Goal: Information Seeking & Learning: Learn about a topic

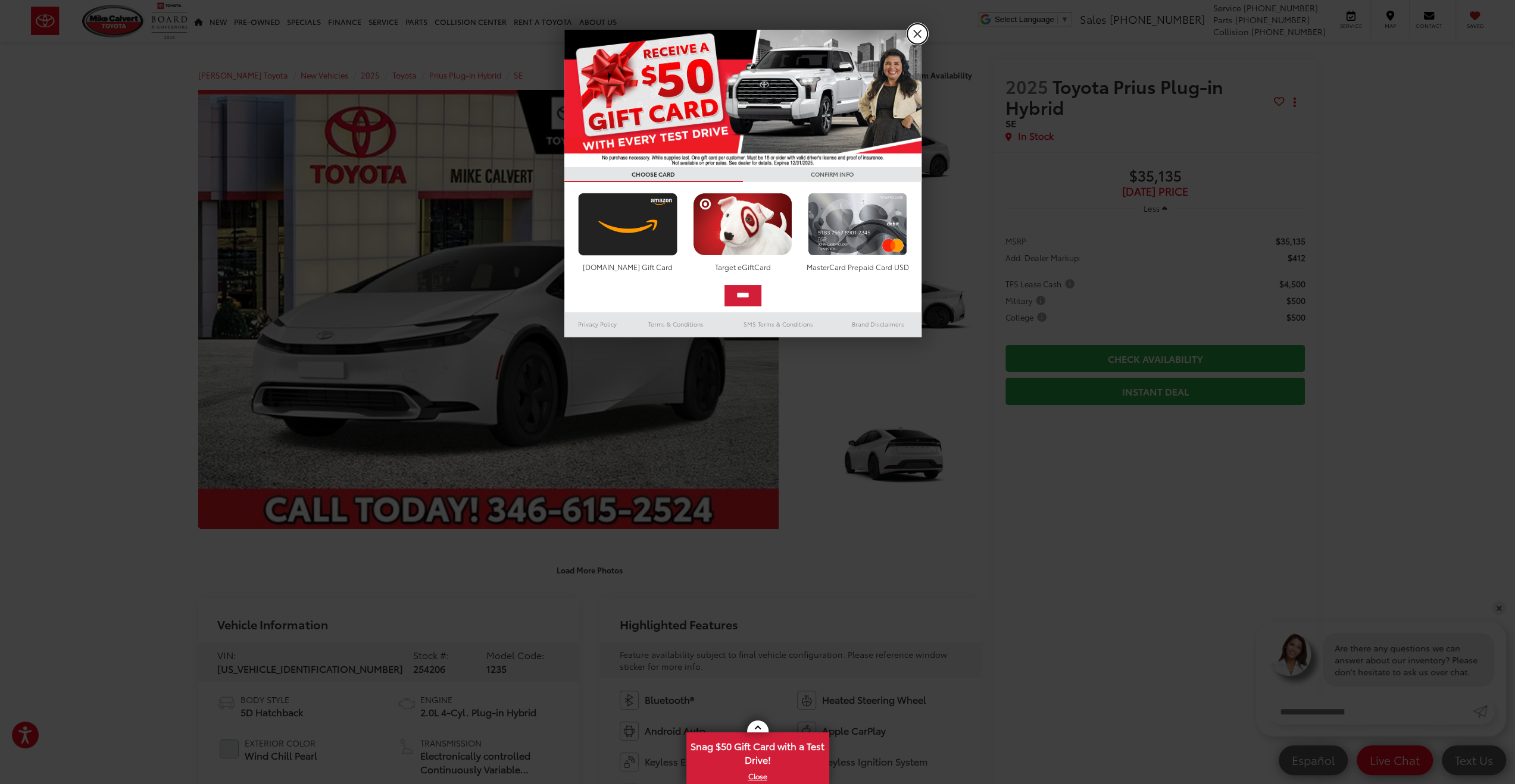
click at [918, 33] on link "X" at bounding box center [917, 34] width 21 height 21
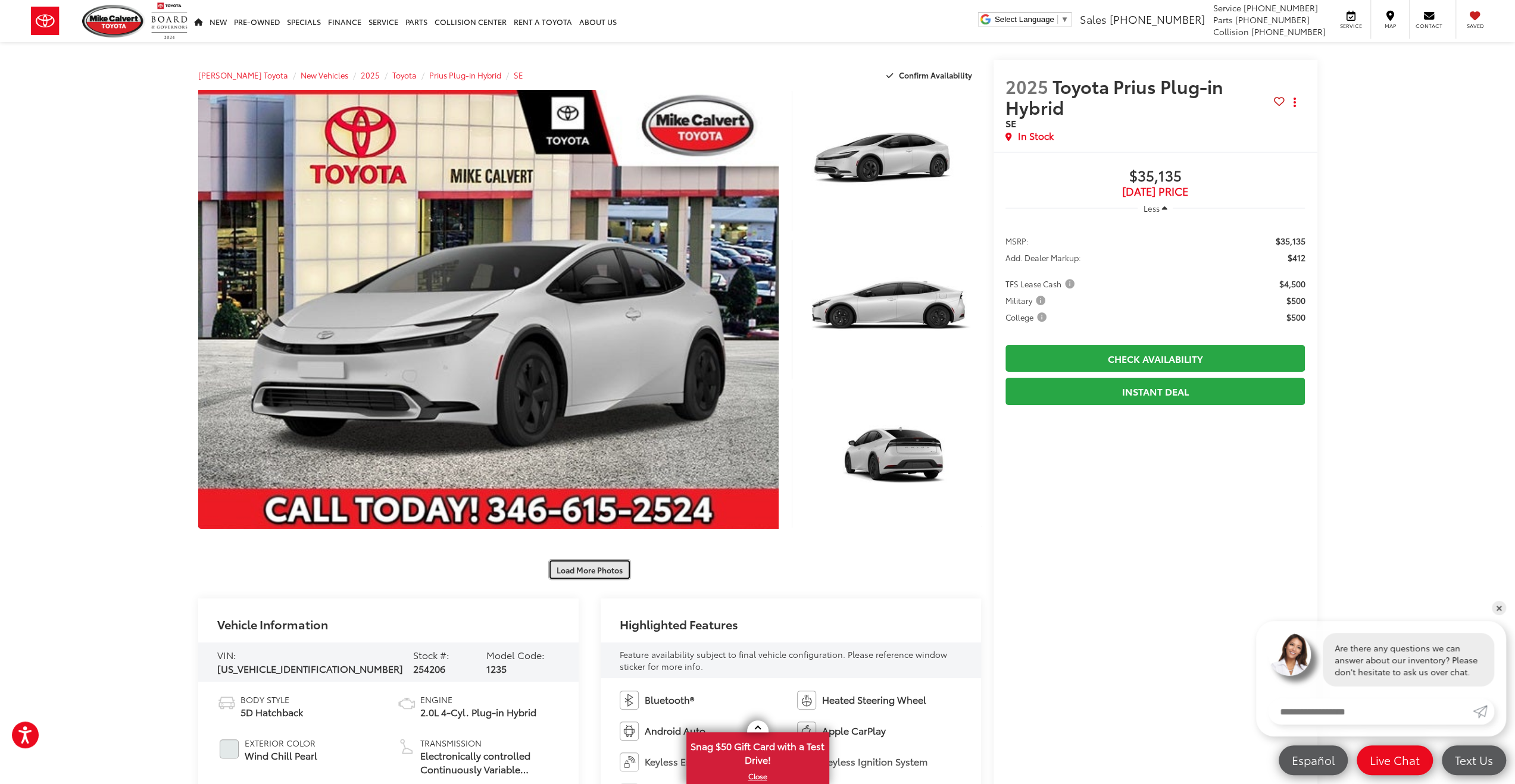
click at [585, 567] on button "Load More Photos" at bounding box center [589, 569] width 83 height 21
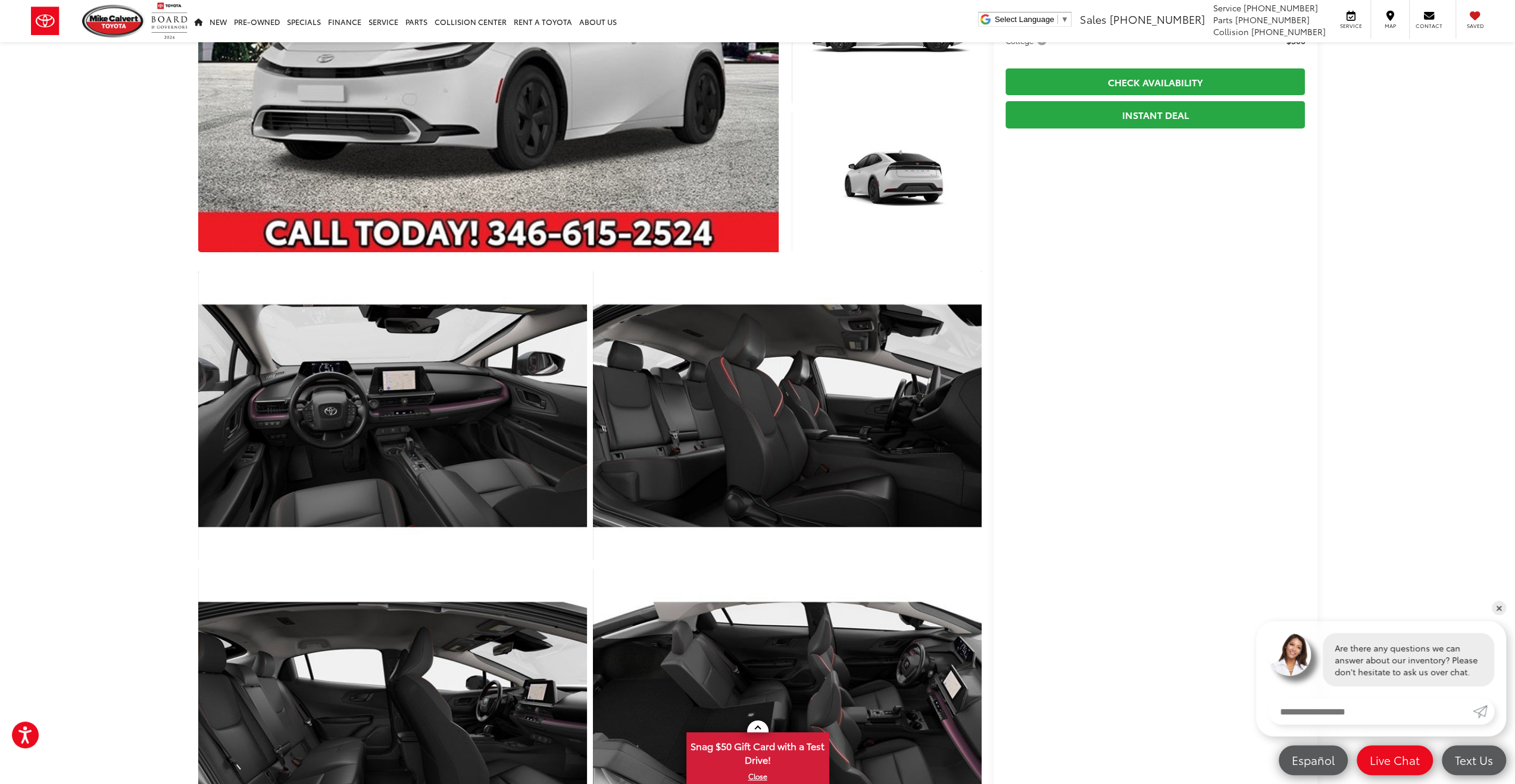
scroll to position [298, 0]
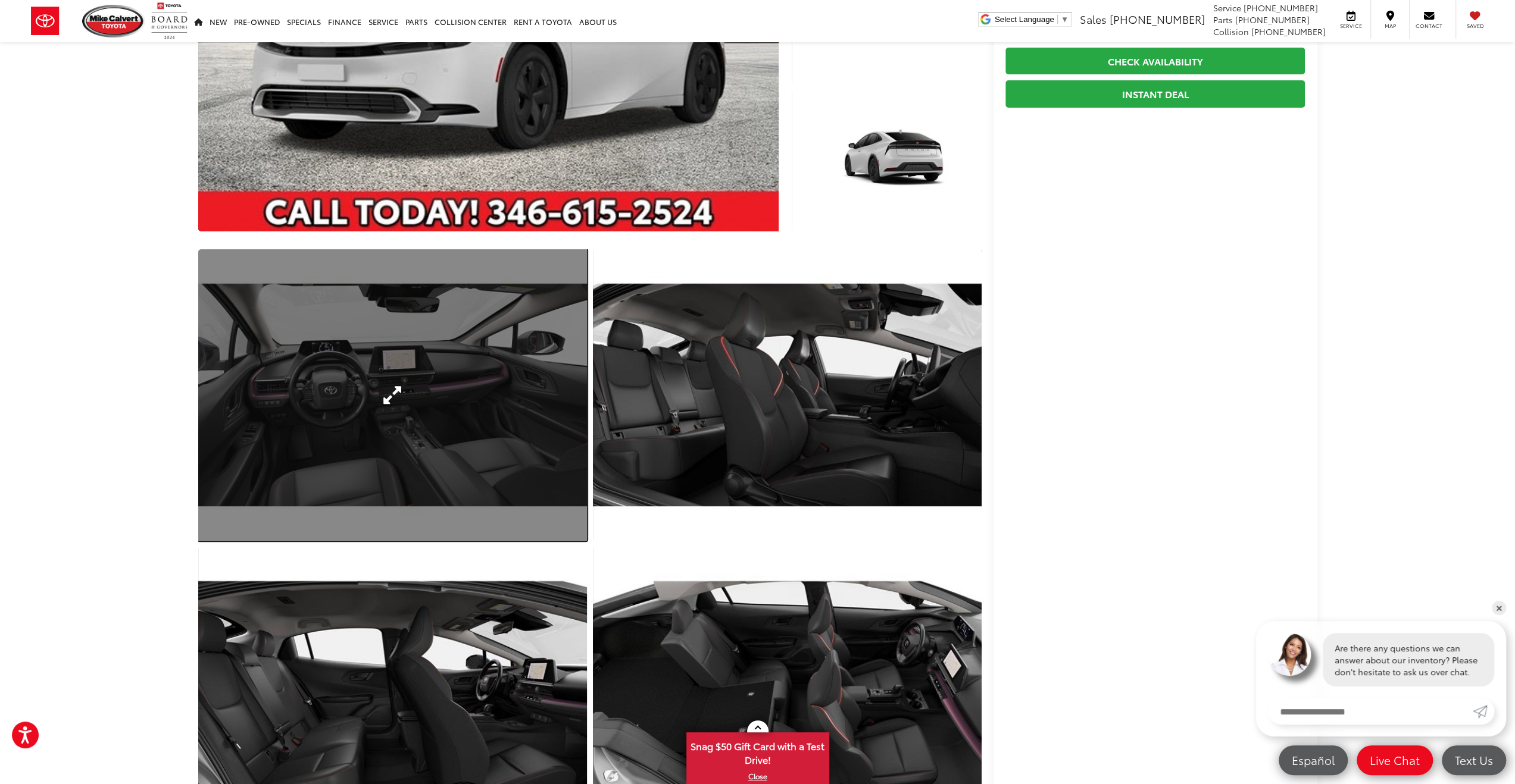
click at [394, 443] on link "Expand Photo 4" at bounding box center [393, 395] width 389 height 291
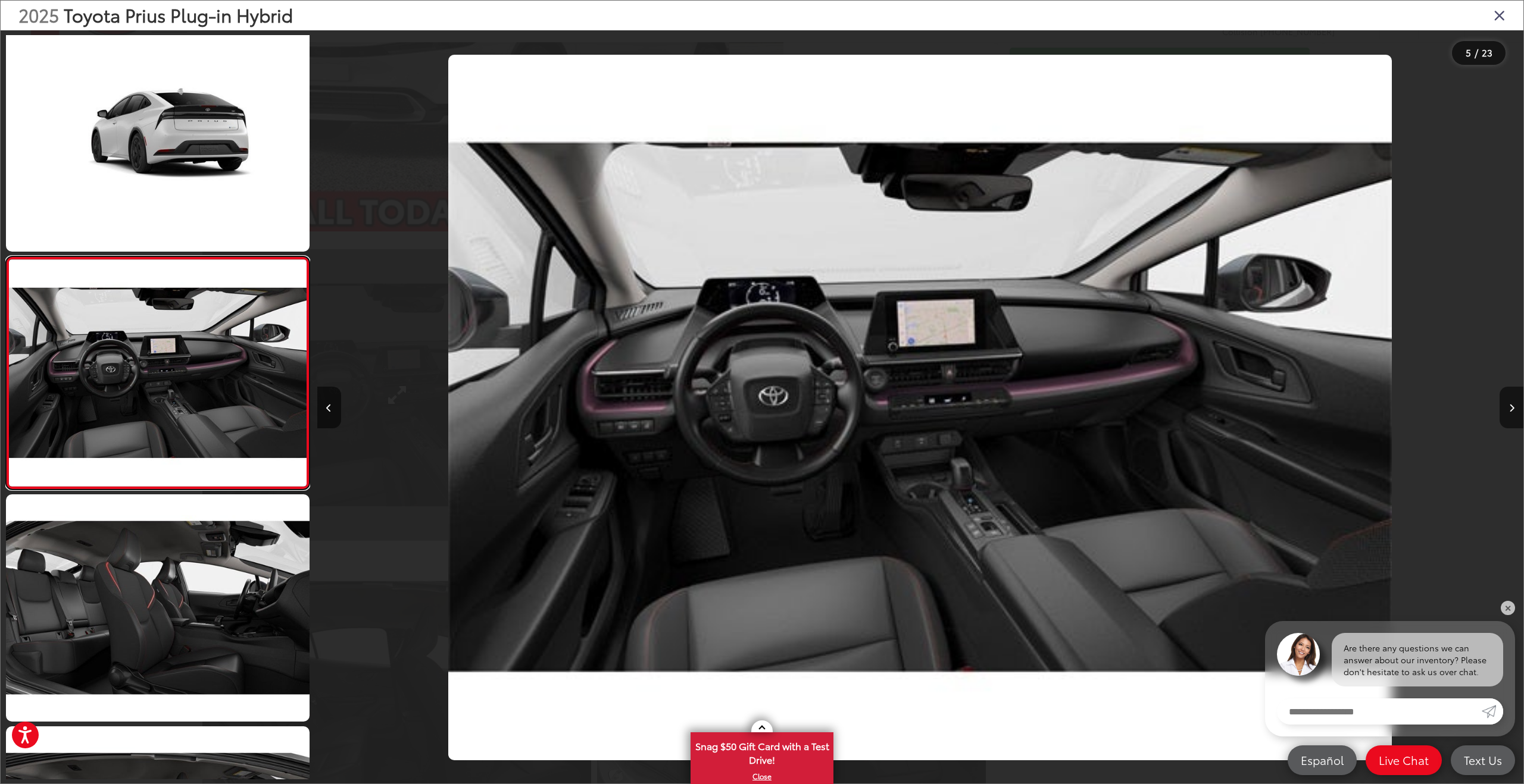
scroll to position [0, 4827]
click at [1514, 409] on icon "Next image" at bounding box center [1511, 408] width 5 height 8
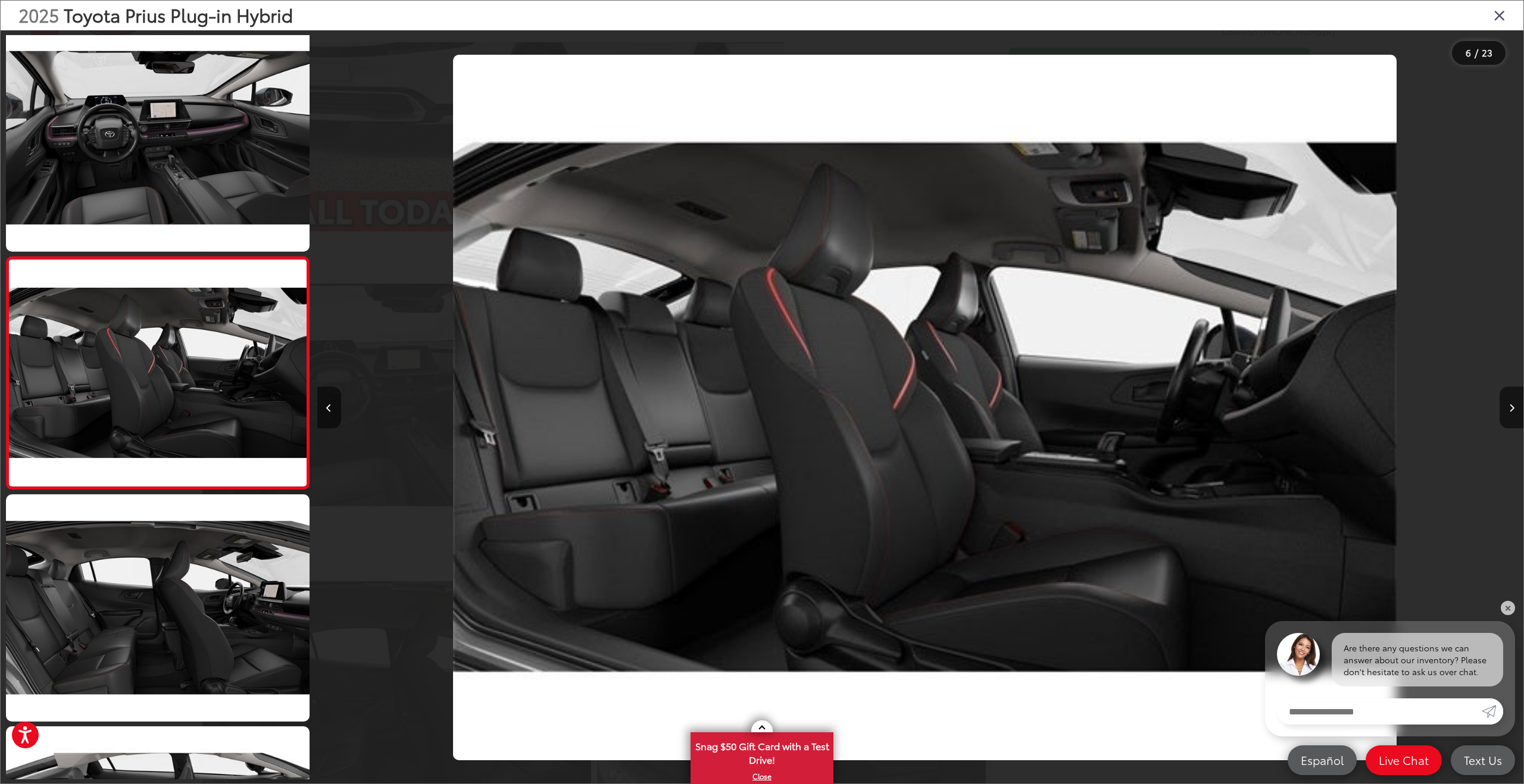
scroll to position [0, 6032]
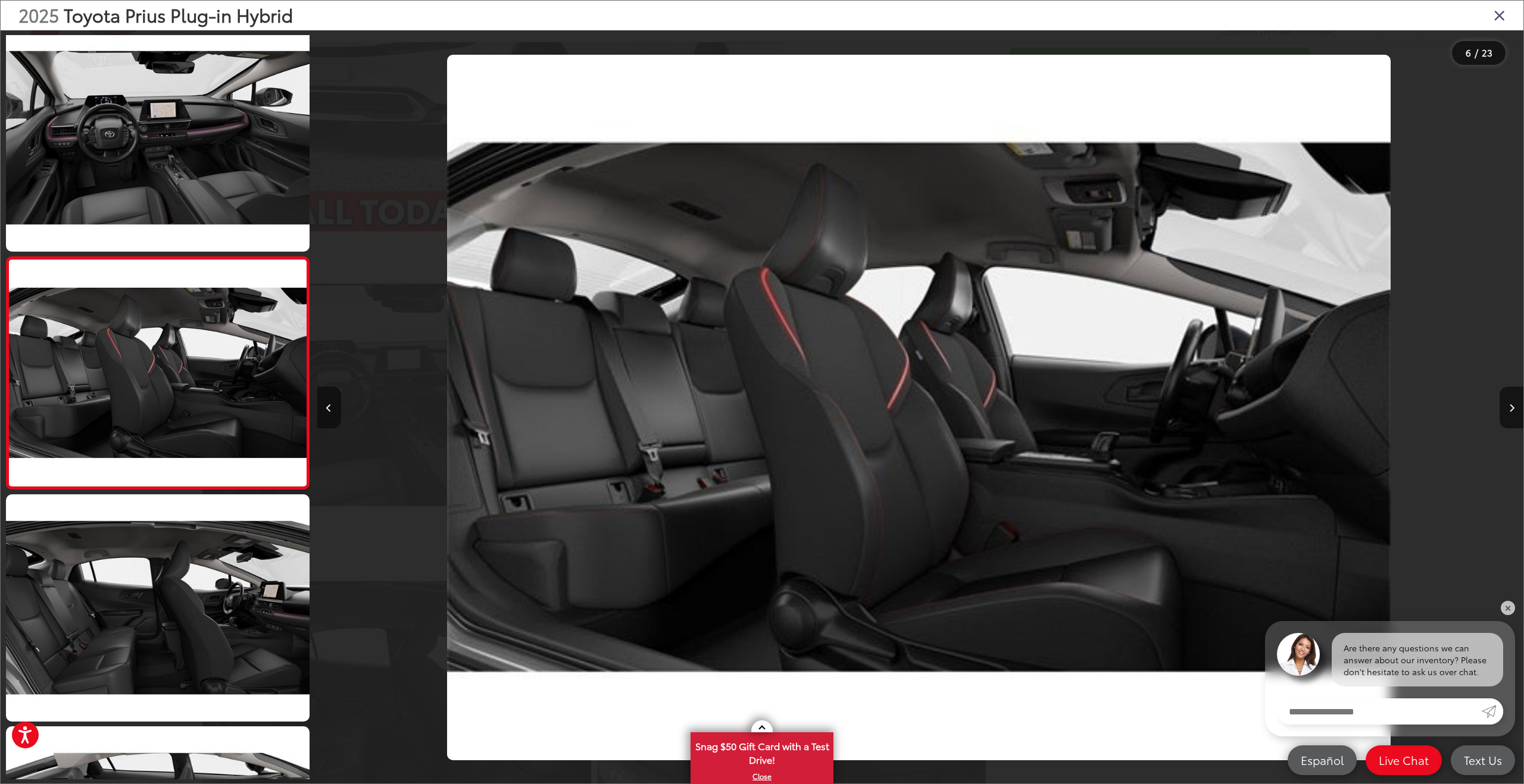
click at [330, 409] on icon "Previous image" at bounding box center [329, 408] width 5 height 8
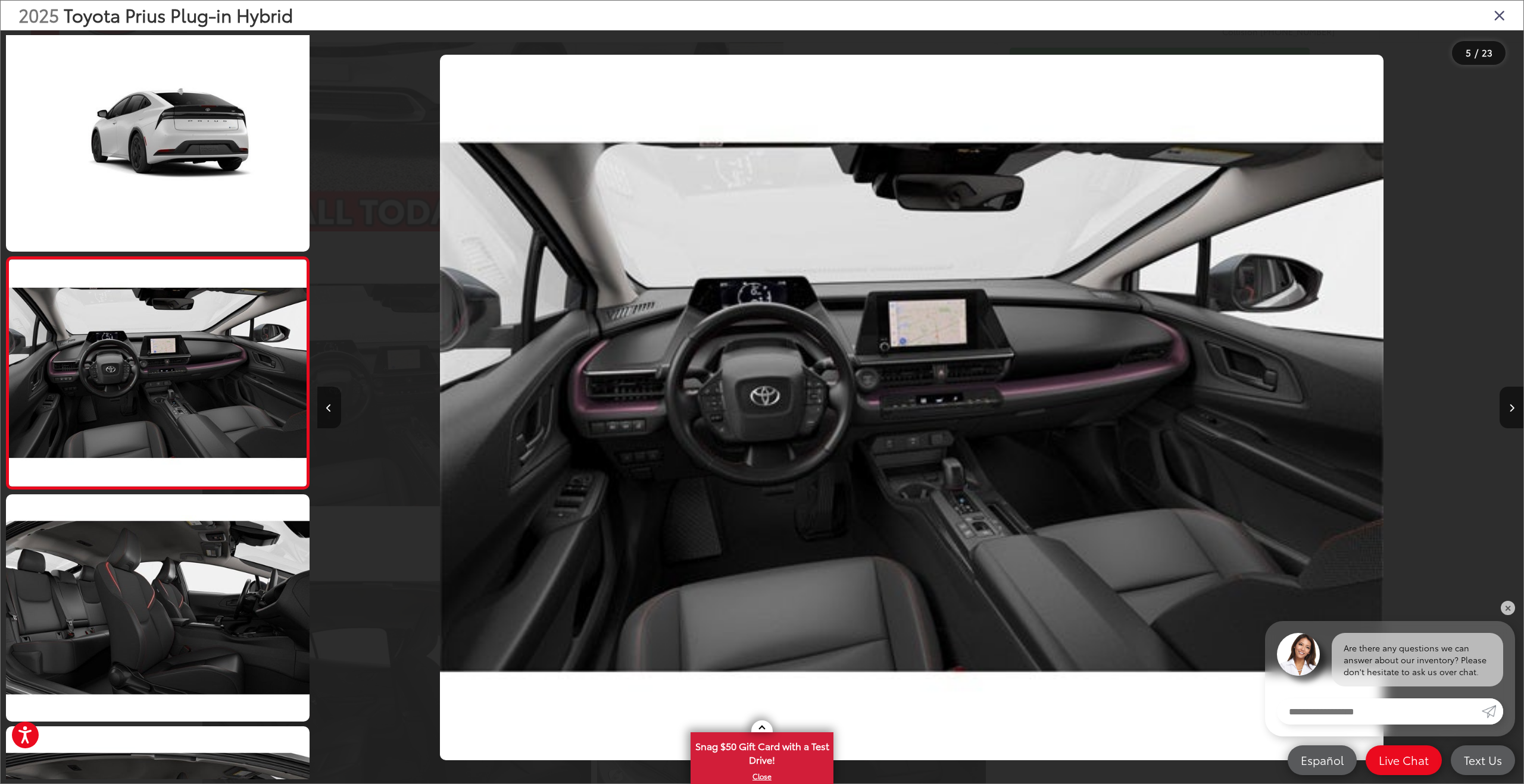
scroll to position [0, 4827]
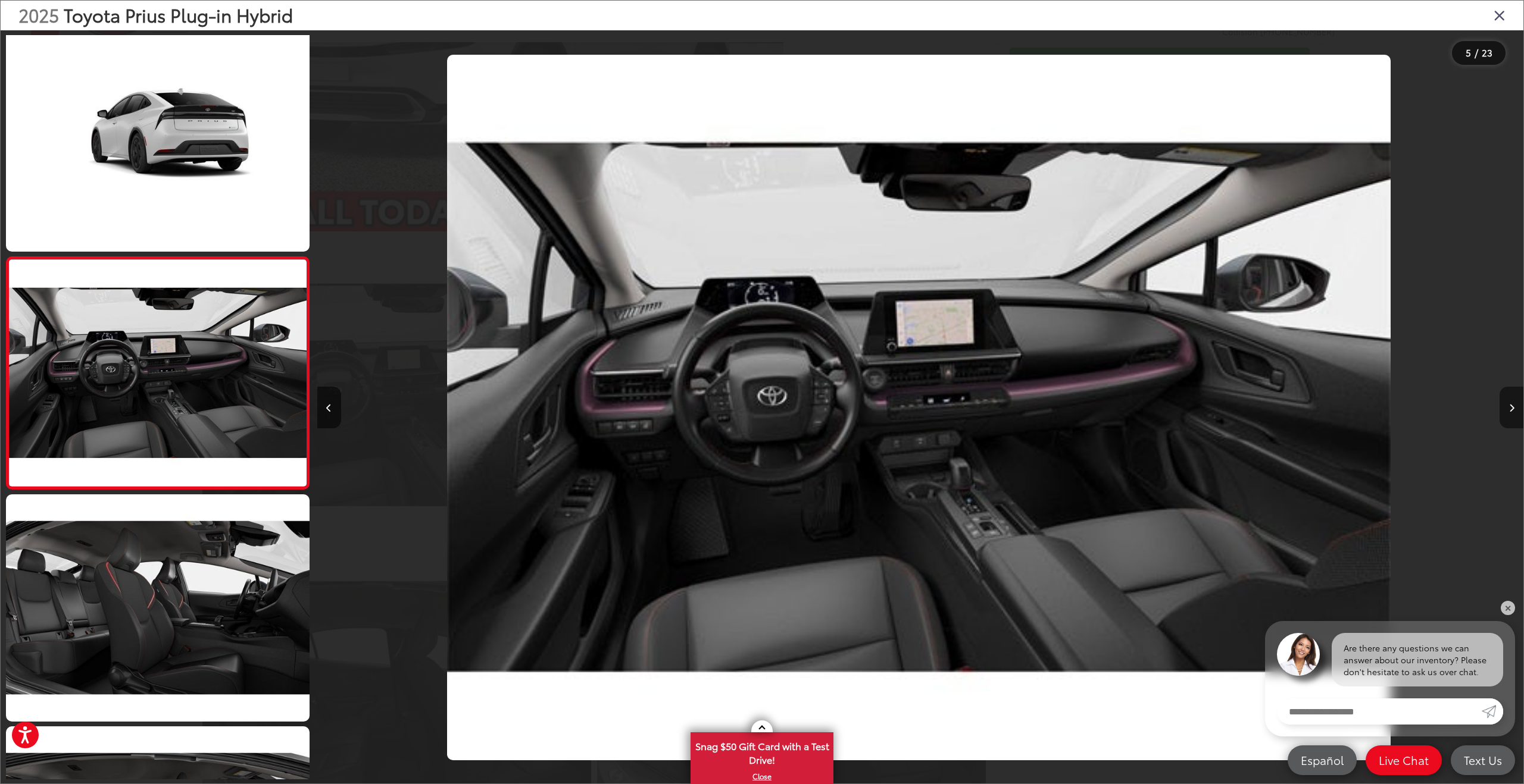
click at [1511, 405] on icon "Next image" at bounding box center [1511, 408] width 5 height 8
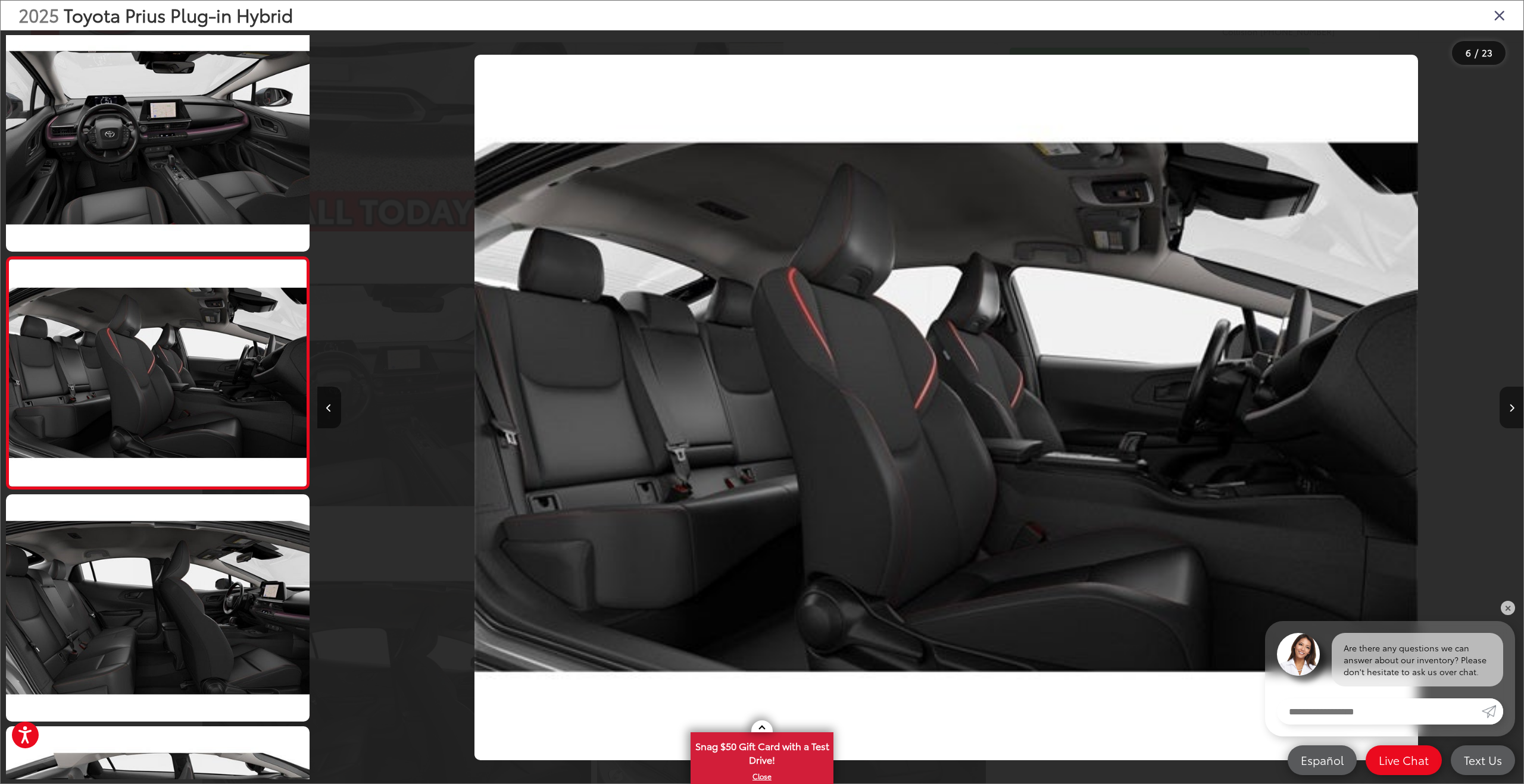
scroll to position [0, 6032]
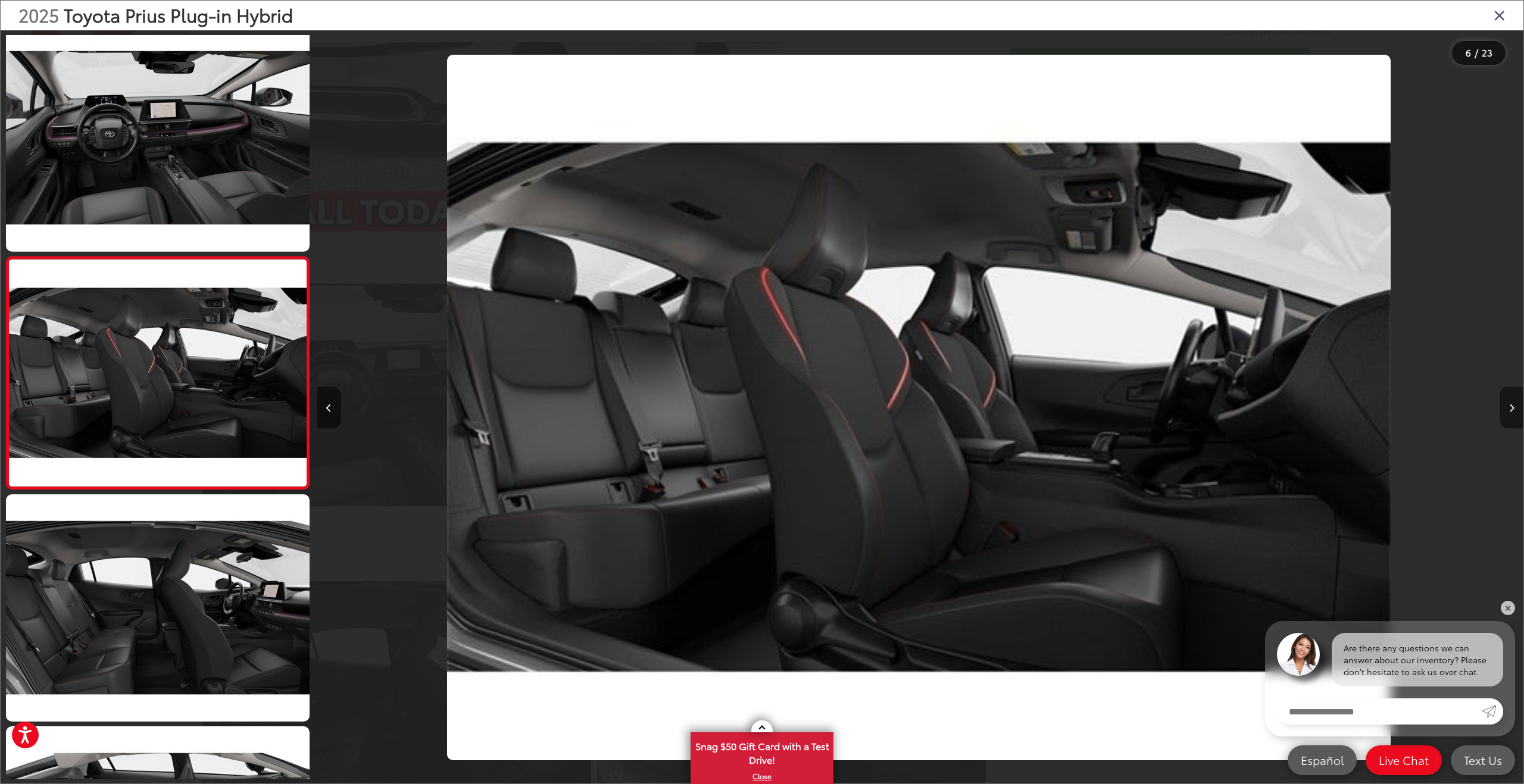
click at [1509, 407] on button "Next image" at bounding box center [1511, 408] width 24 height 42
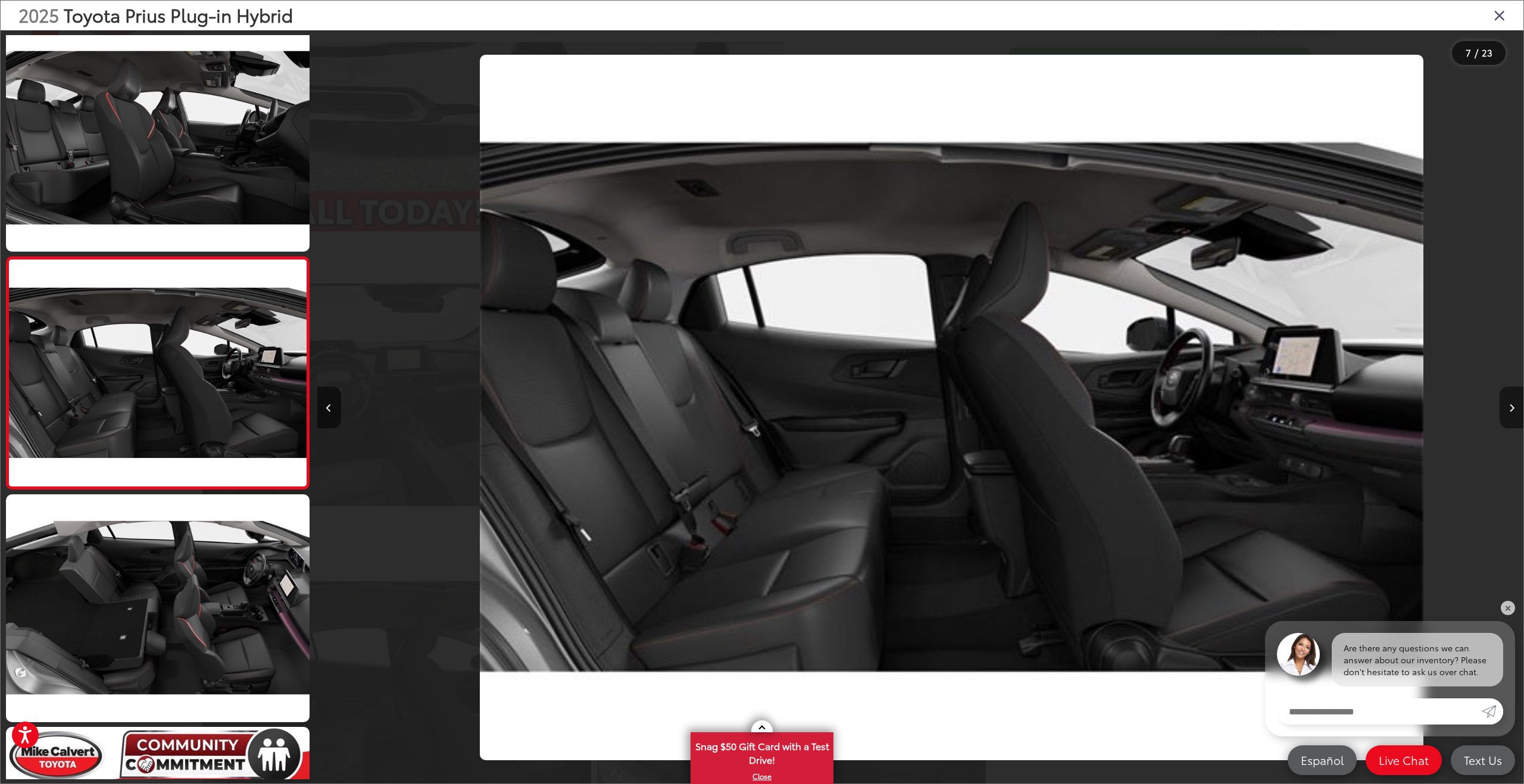
scroll to position [0, 0]
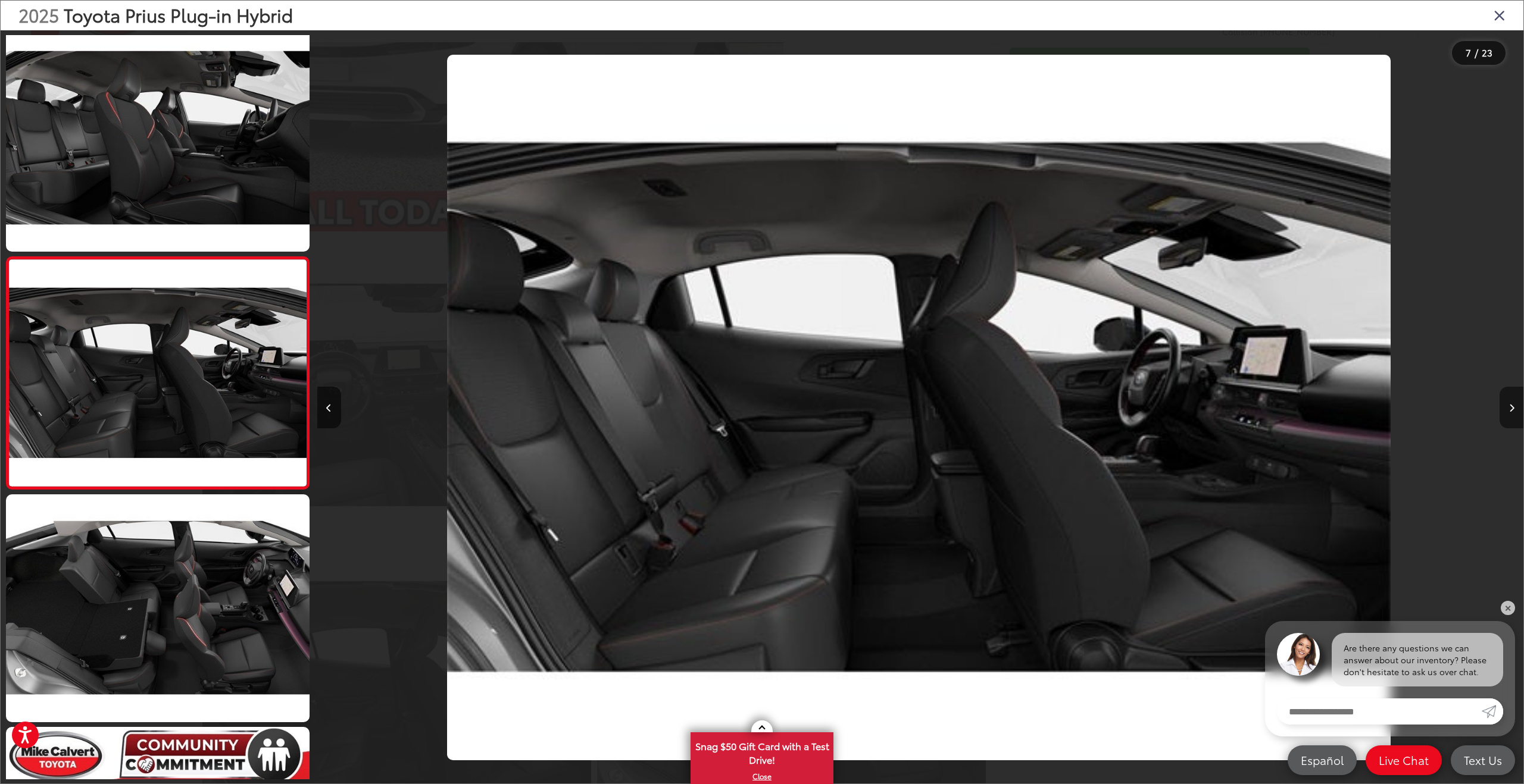
click at [1509, 407] on button "Next image" at bounding box center [1511, 408] width 24 height 42
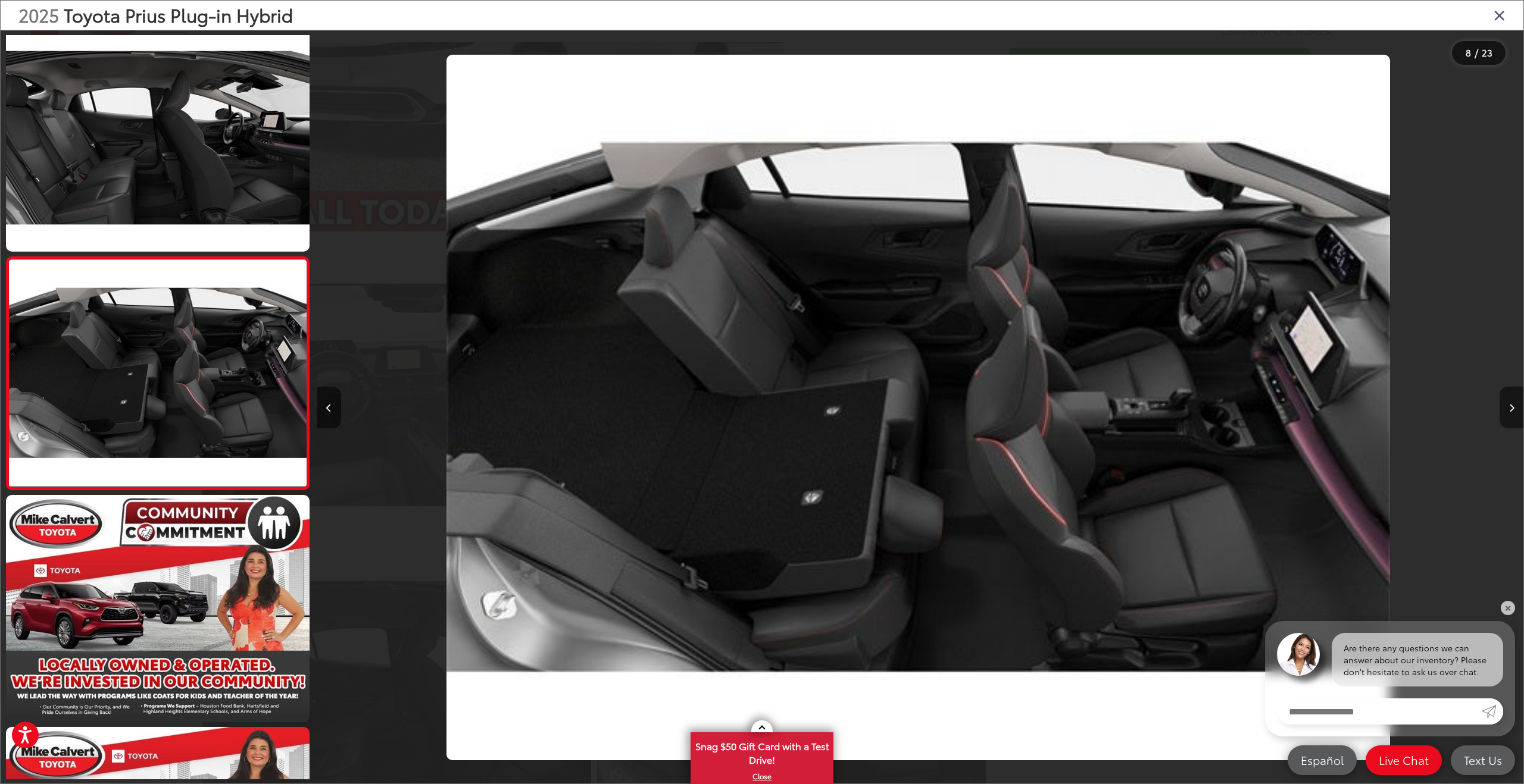
click at [1508, 408] on button "Next image" at bounding box center [1511, 408] width 24 height 42
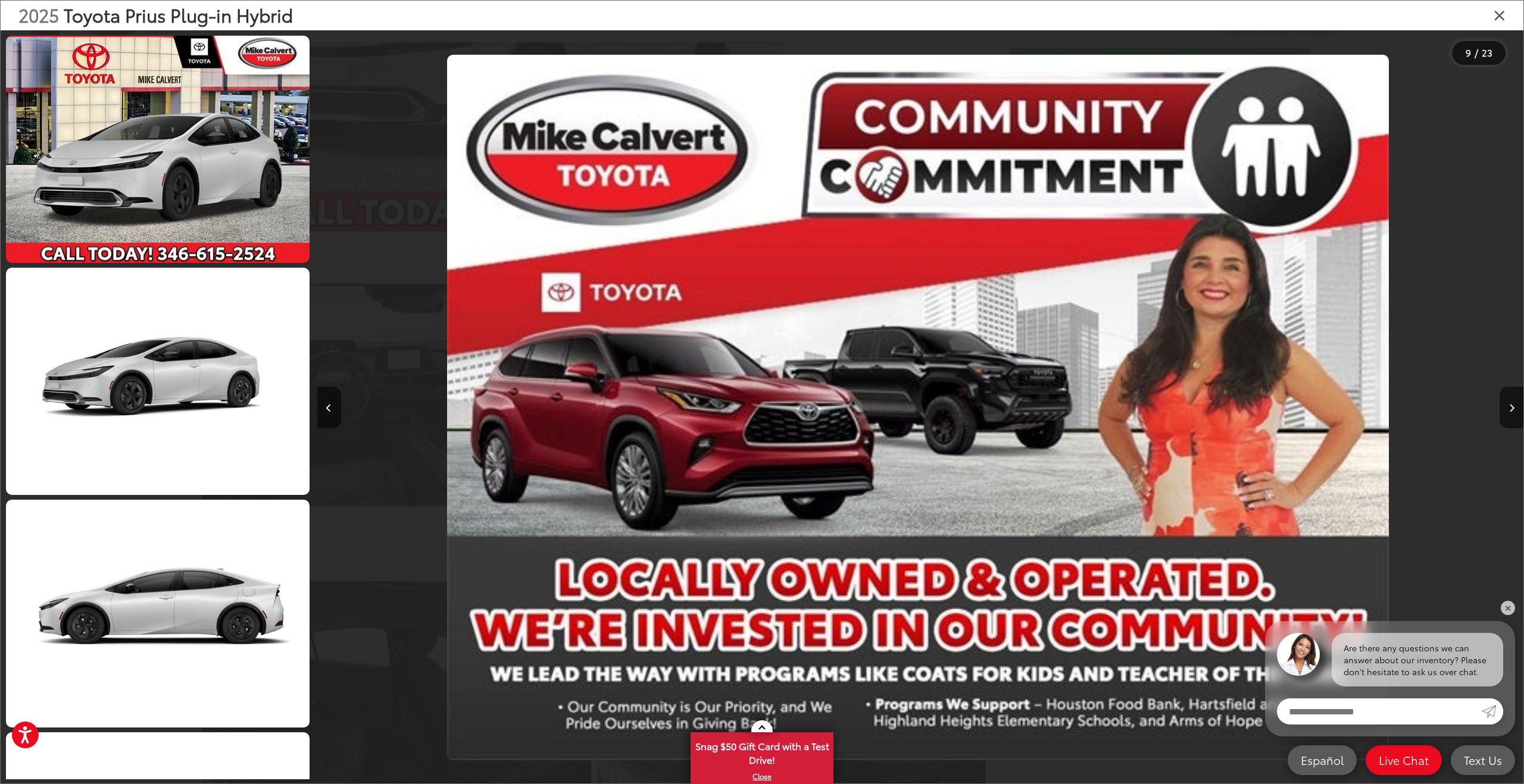
click at [1500, 14] on icon "Close gallery" at bounding box center [1499, 14] width 12 height 15
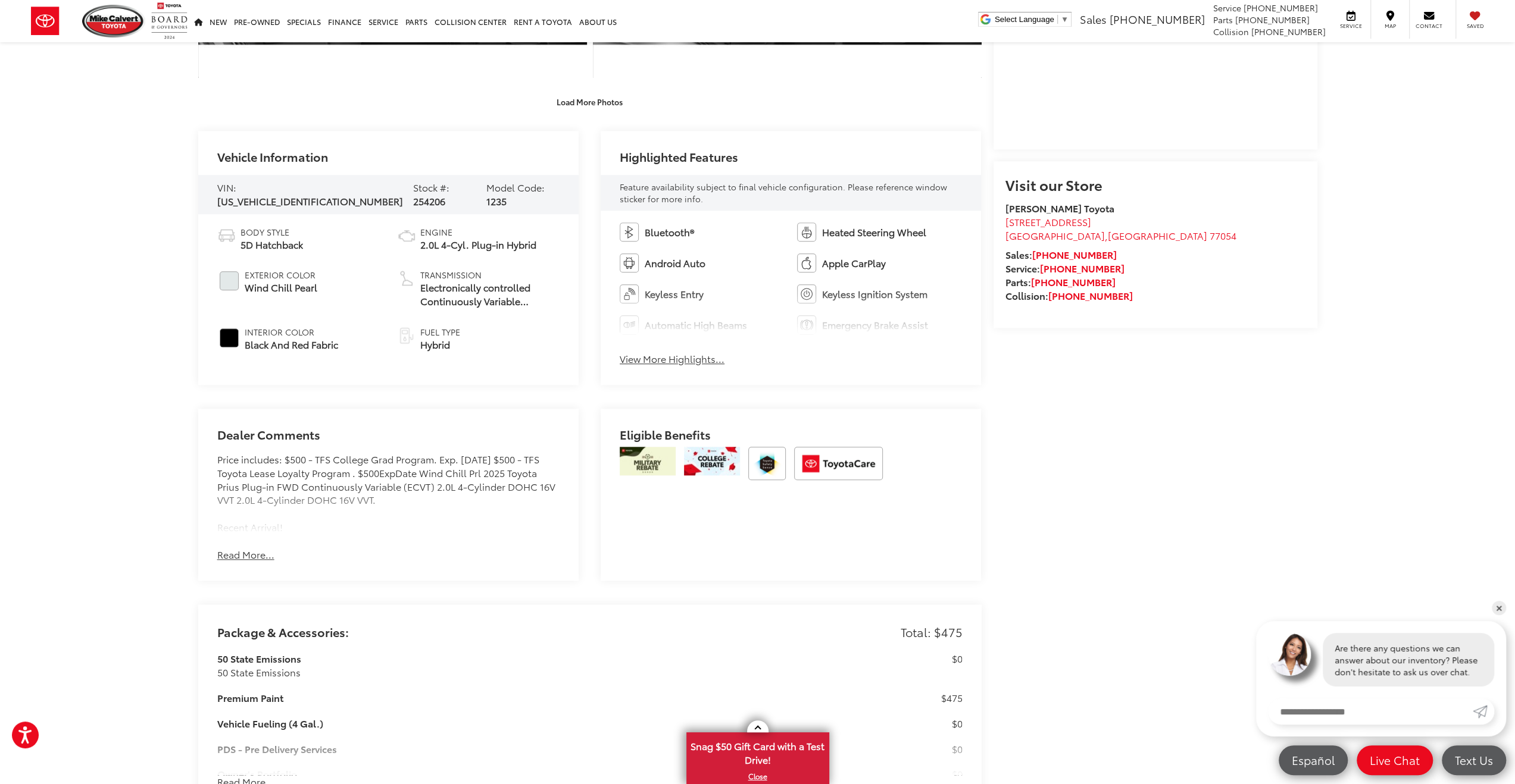
scroll to position [1071, 0]
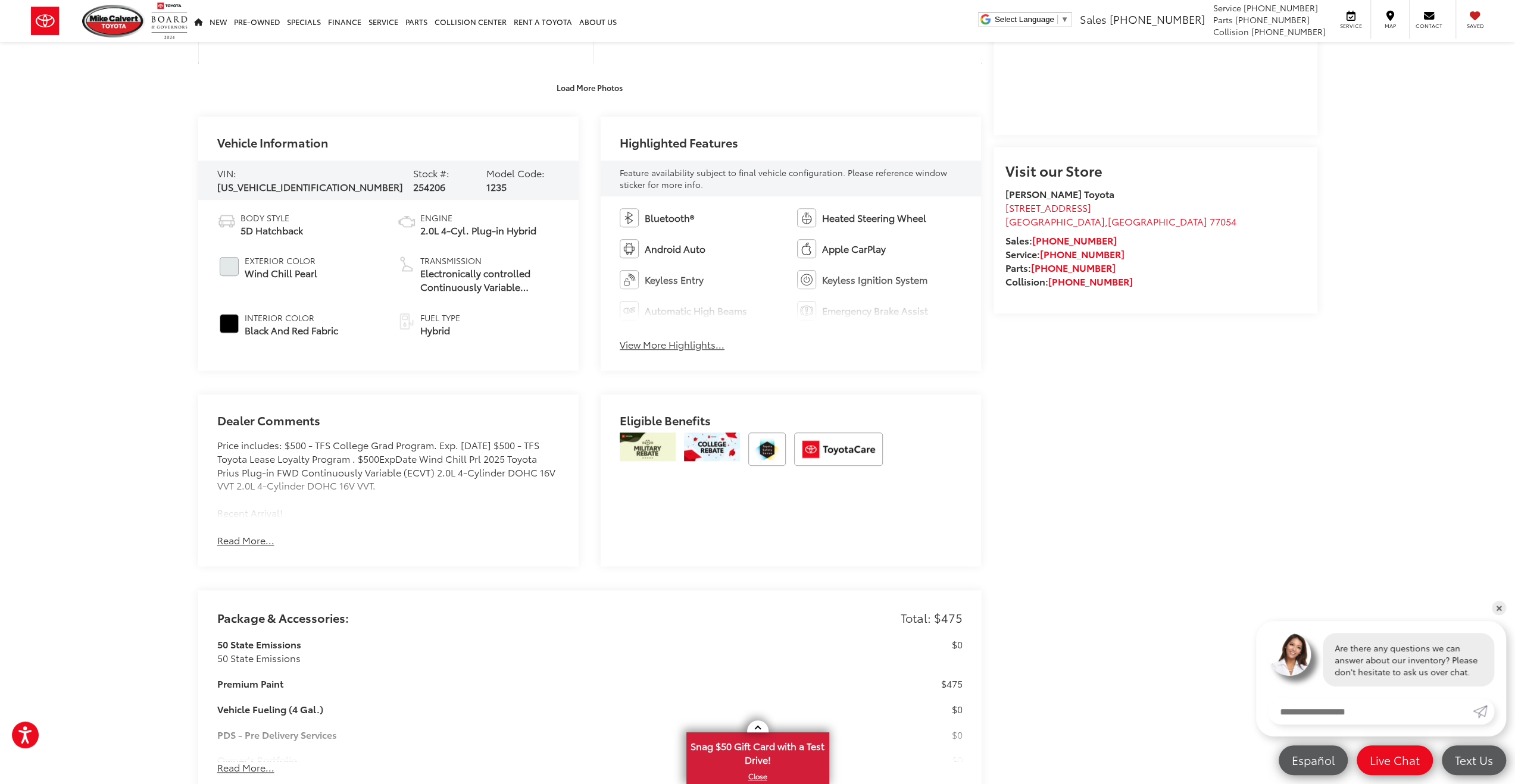
click at [241, 543] on button "Read More..." at bounding box center [246, 540] width 57 height 13
click at [668, 344] on button "View More Highlights..." at bounding box center [672, 344] width 105 height 13
